Goal: Task Accomplishment & Management: Use online tool/utility

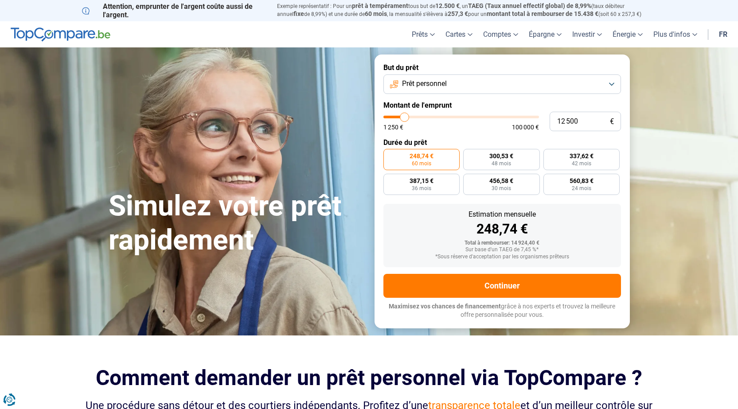
type input "20 750"
type input "20750"
click at [417, 116] on input "range" at bounding box center [462, 117] width 156 height 3
radio input "false"
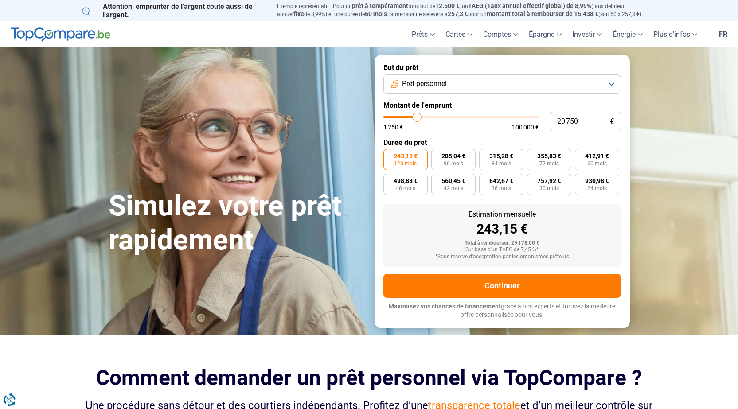
type input "14 500"
type input "14500"
type input "14 250"
type input "14250"
click at [408, 117] on input "range" at bounding box center [462, 117] width 156 height 3
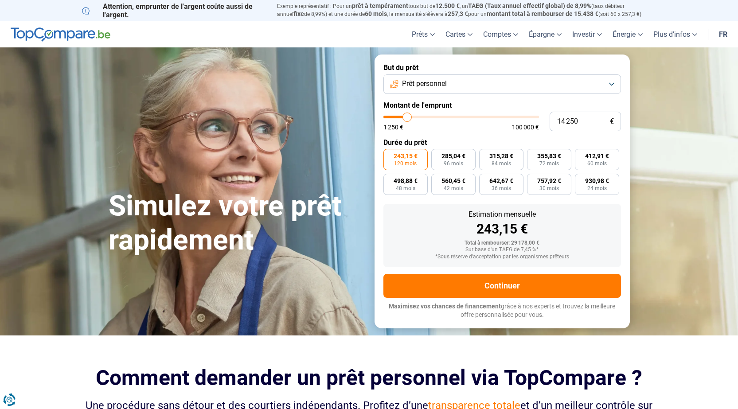
radio input "true"
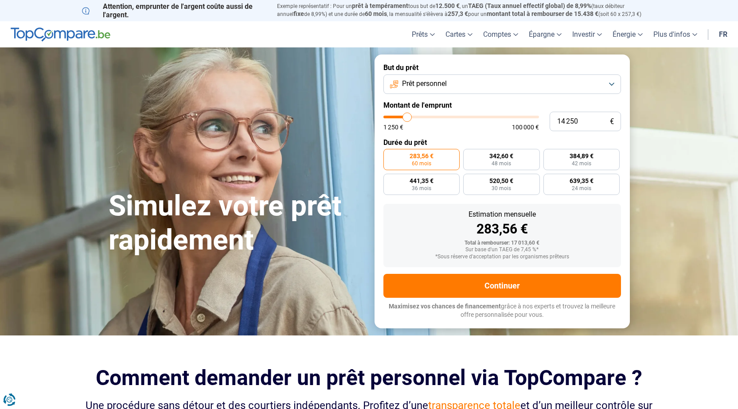
type input "5 750"
type input "5750"
click at [395, 116] on input "range" at bounding box center [462, 117] width 156 height 3
radio input "true"
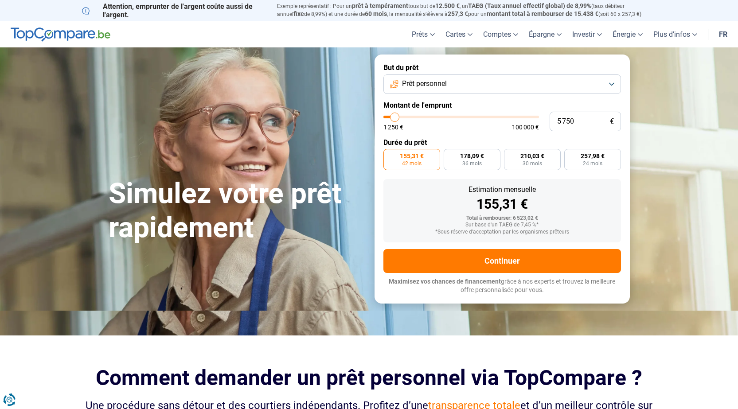
type input "11 000"
type input "11000"
click at [403, 116] on input "range" at bounding box center [462, 117] width 156 height 3
radio input "false"
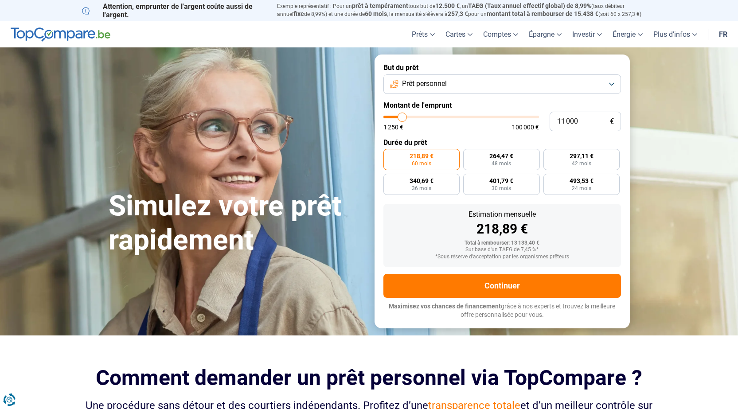
click at [398, 117] on input "range" at bounding box center [462, 117] width 156 height 3
type input "5 750"
type input "5750"
click at [395, 117] on input "range" at bounding box center [462, 117] width 156 height 3
radio input "true"
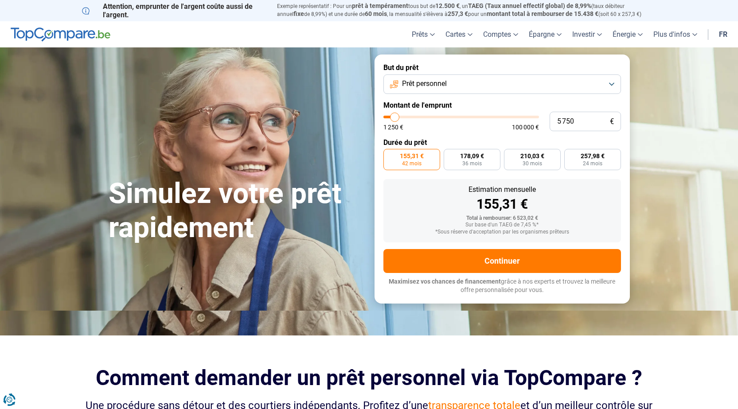
type input "10 000"
type input "10000"
click at [401, 117] on input "range" at bounding box center [462, 117] width 156 height 3
radio input "false"
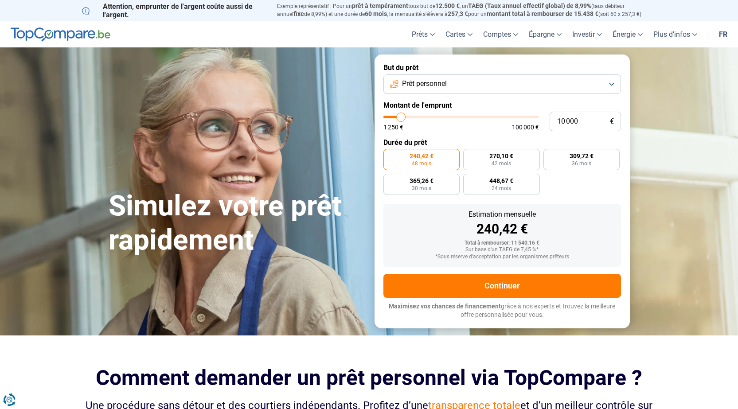
click at [396, 118] on input "range" at bounding box center [462, 117] width 156 height 3
click at [402, 116] on input "range" at bounding box center [462, 117] width 156 height 3
type input "9750"
type input "9 750"
type input "9500"
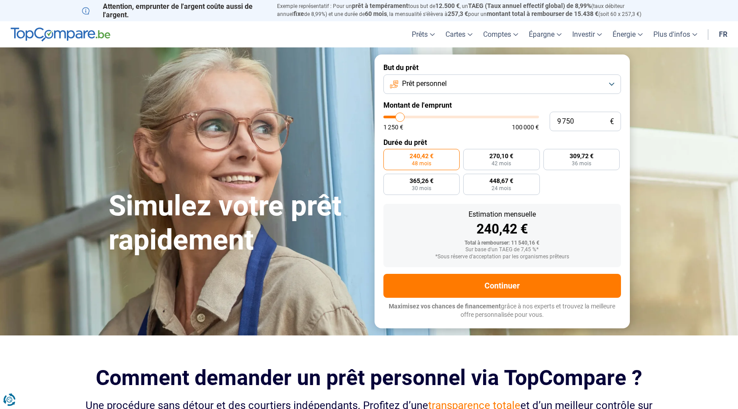
type input "9 500"
type input "9250"
type input "19 750"
type input "19750"
click at [416, 117] on input "range" at bounding box center [462, 117] width 156 height 3
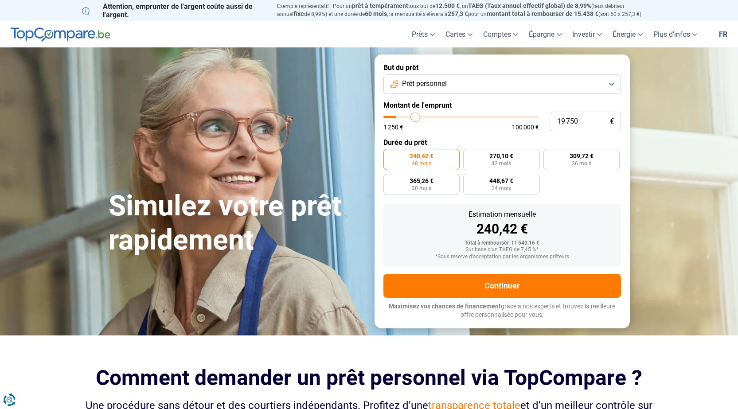
radio input "false"
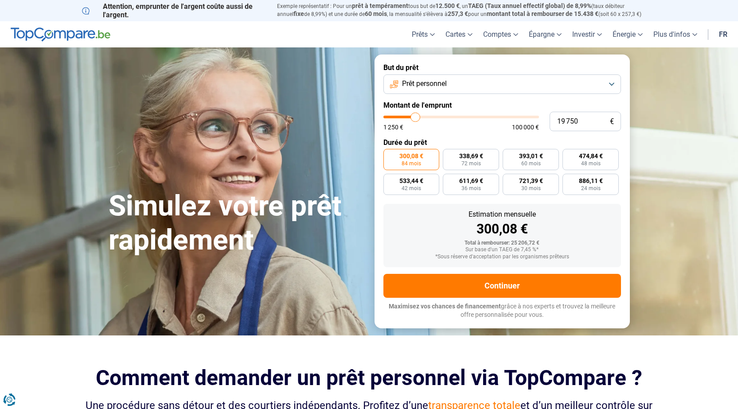
type input "14 750"
type input "14750"
click at [408, 116] on input "range" at bounding box center [462, 117] width 156 height 3
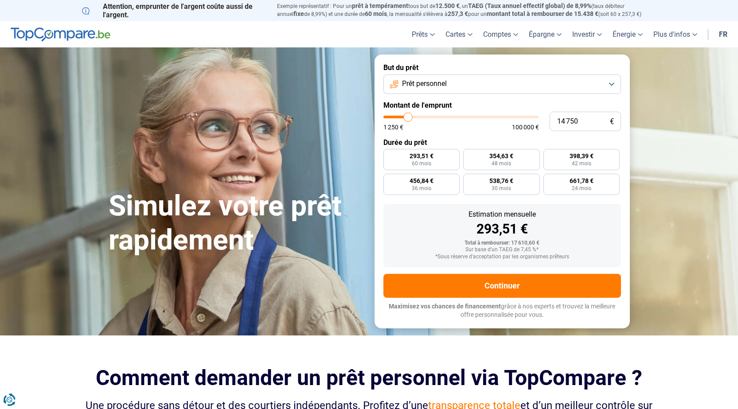
radio input "true"
type input "9 250"
type input "9250"
click at [400, 116] on input "range" at bounding box center [462, 117] width 156 height 3
radio input "true"
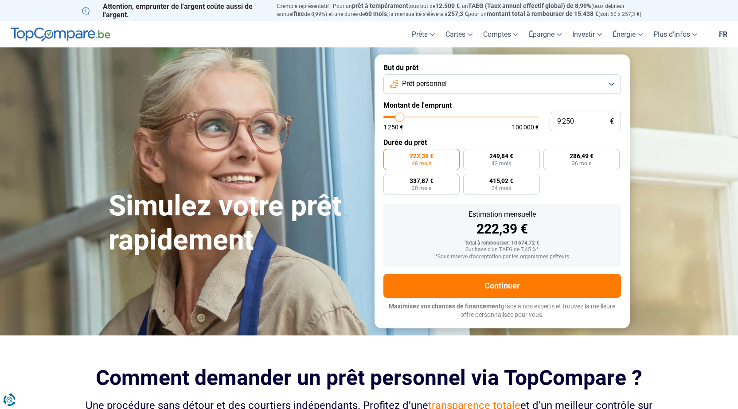
type input "15 500"
type input "15500"
click at [409, 118] on input "range" at bounding box center [462, 117] width 156 height 3
radio input "false"
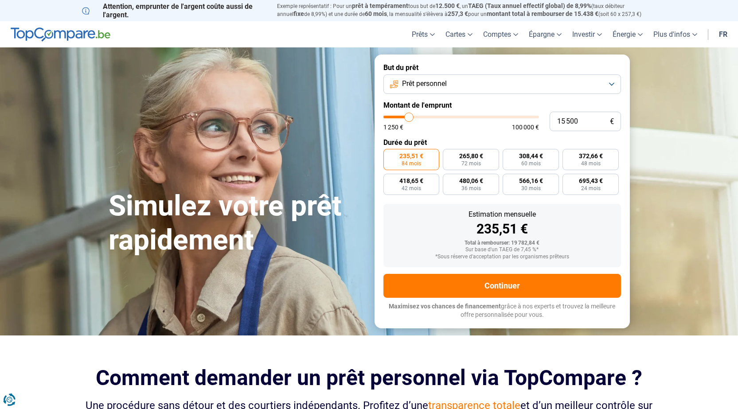
type input "10 500"
type input "10500"
click at [402, 118] on input "range" at bounding box center [462, 117] width 156 height 3
radio input "true"
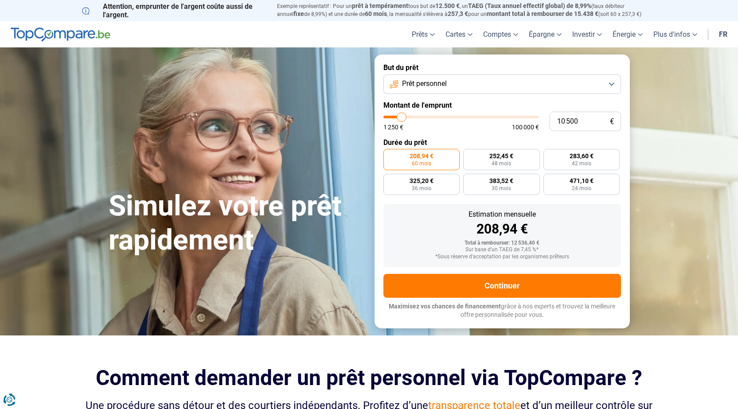
type input "14 750"
type input "14750"
click at [408, 117] on input "range" at bounding box center [462, 117] width 156 height 3
type input "10 000"
type input "10000"
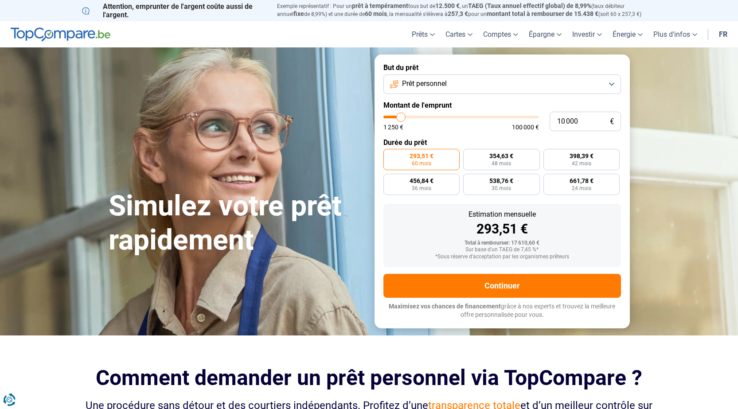
click at [401, 116] on input "range" at bounding box center [462, 117] width 156 height 3
radio input "true"
type input "10250"
type input "10 250"
type input "10500"
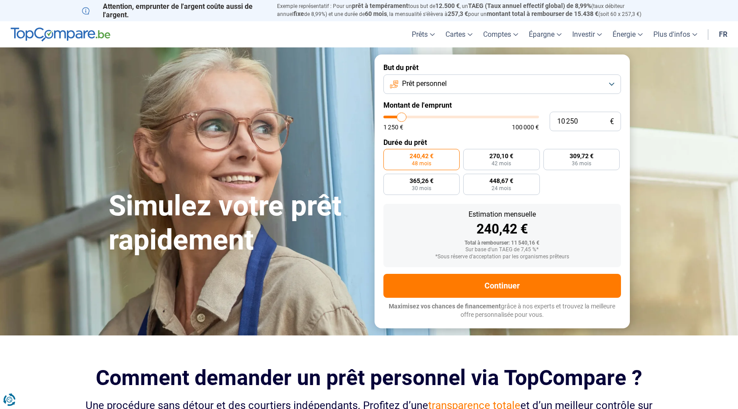
type input "10 500"
type input "10750"
type input "10 750"
type input "11000"
type input "11 000"
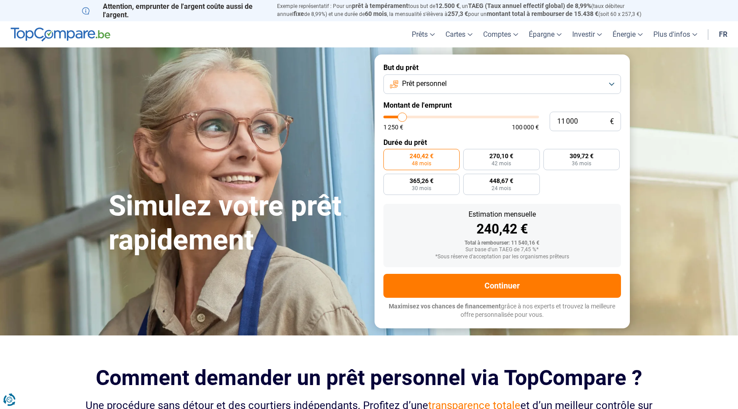
type input "11250"
type input "11 250"
type input "11500"
type input "11 500"
type input "11750"
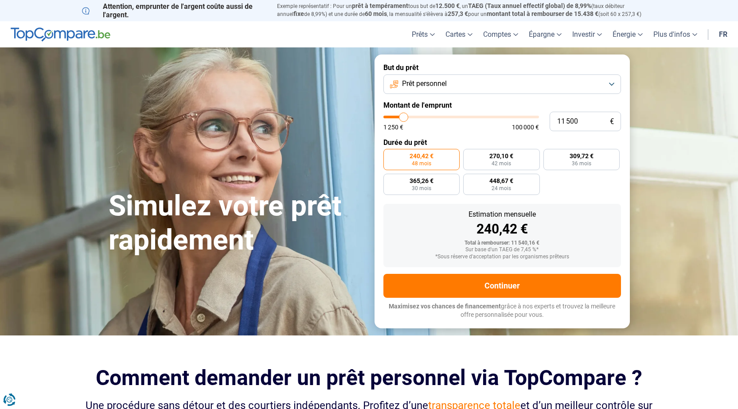
type input "11 750"
type input "12000"
type input "12 000"
type input "12250"
type input "12 250"
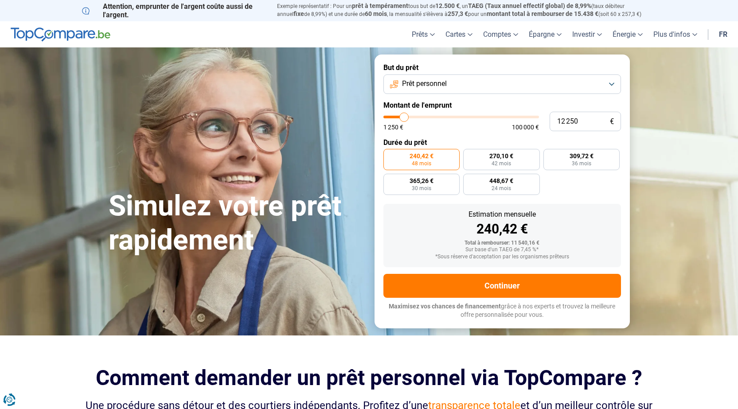
type input "12500"
type input "12 500"
type input "12750"
type input "12 750"
type input "13000"
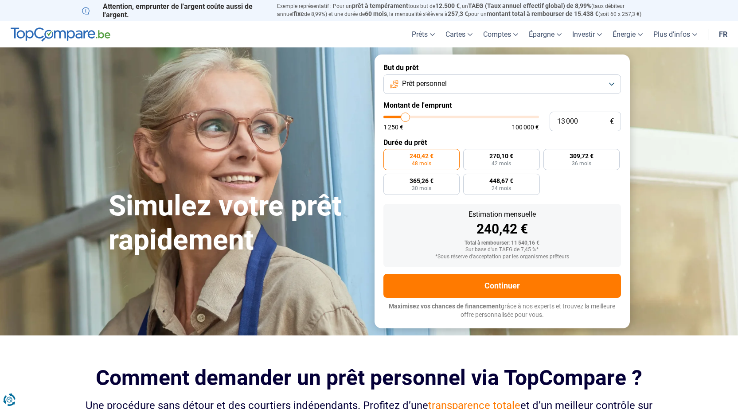
click at [611, 83] on button "Prêt personnel" at bounding box center [503, 85] width 238 height 20
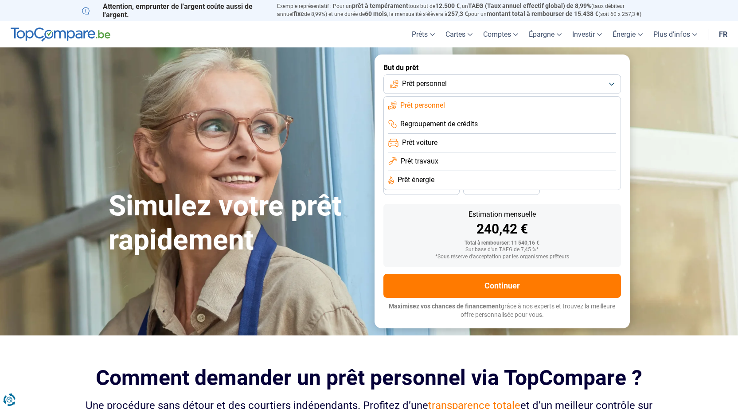
click at [417, 159] on span "Prêt travaux" at bounding box center [420, 162] width 38 height 10
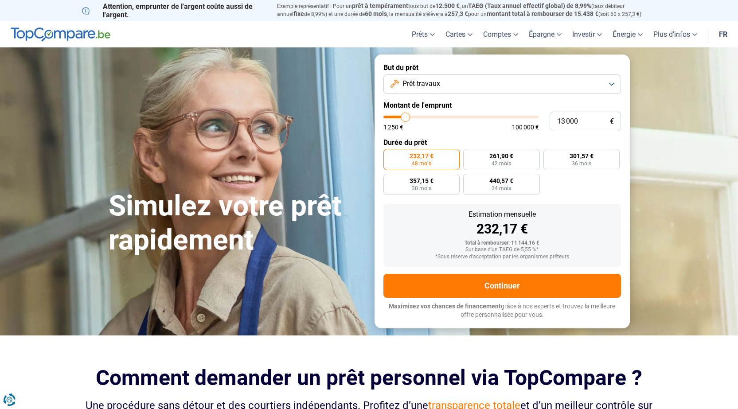
type input "17 750"
type input "17750"
click at [412, 116] on input "range" at bounding box center [462, 117] width 156 height 3
radio input "false"
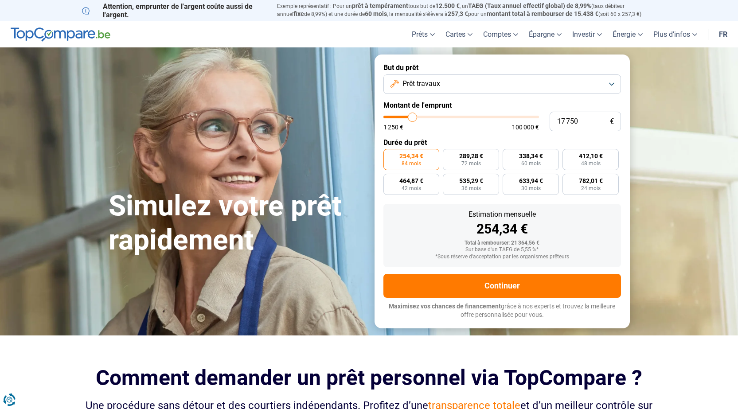
type input "24 500"
type input "24500"
click at [423, 116] on input "range" at bounding box center [462, 117] width 156 height 3
radio input "false"
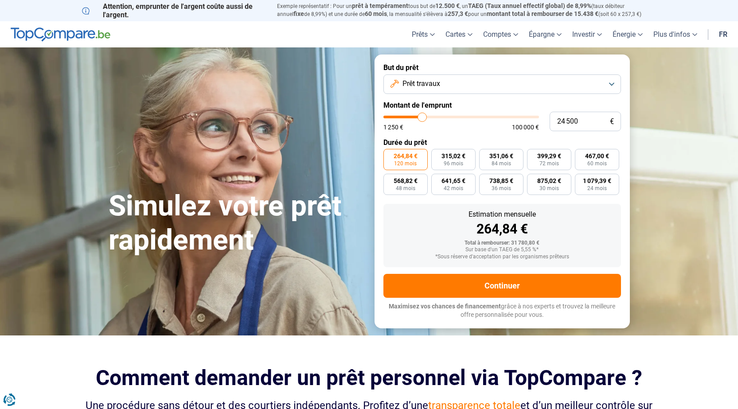
type input "18 000"
type input "18000"
click at [413, 116] on input "range" at bounding box center [462, 117] width 156 height 3
radio input "true"
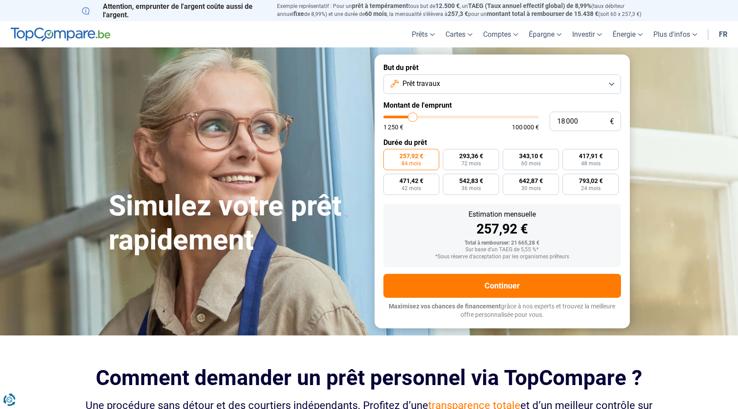
type input "13 250"
type input "13250"
click at [406, 117] on input "range" at bounding box center [462, 117] width 156 height 3
radio input "true"
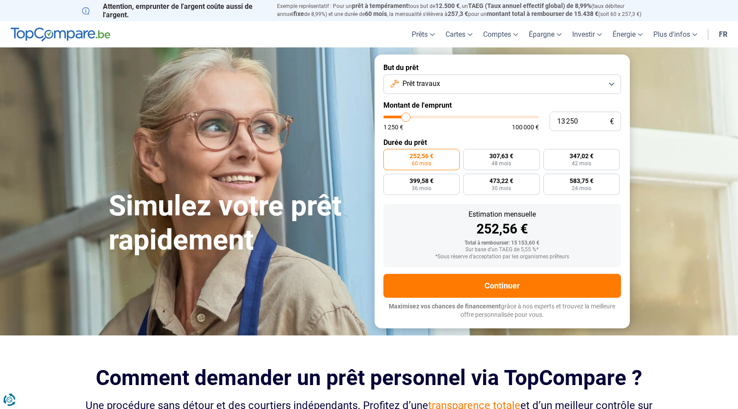
type input "13000"
type input "13 000"
click at [407, 118] on input "range" at bounding box center [462, 117] width 156 height 3
type input "12750"
type input "12 750"
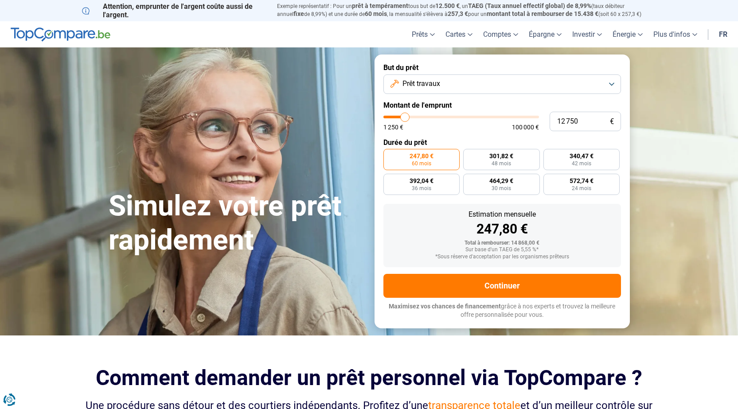
type input "12500"
type input "12 500"
type input "12250"
type input "12 250"
